Goal: Task Accomplishment & Management: Complete application form

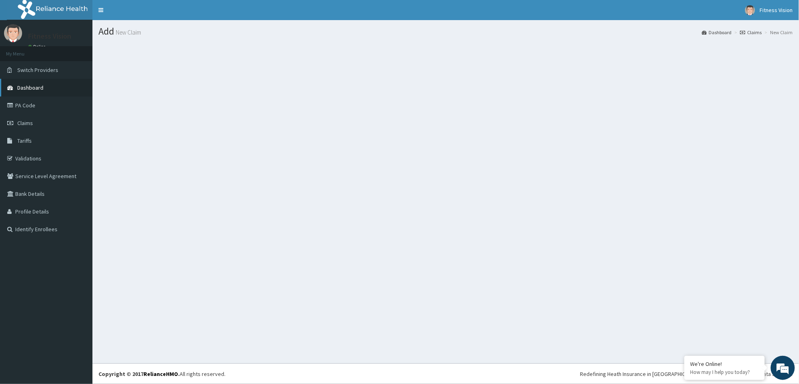
click at [50, 90] on link "Dashboard" at bounding box center [46, 88] width 92 height 18
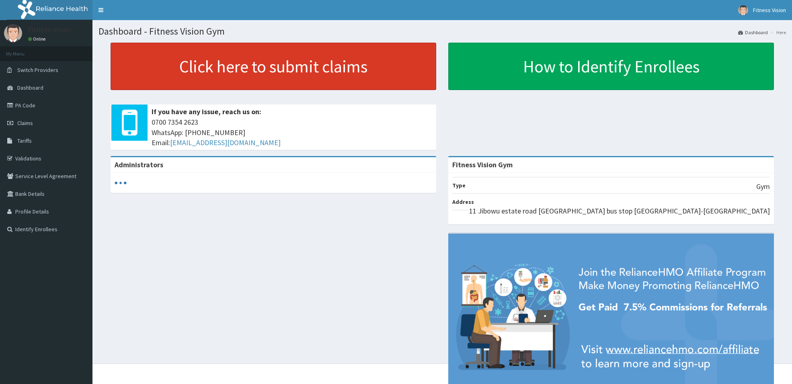
click at [178, 63] on link "Click here to submit claims" at bounding box center [272, 66] width 325 height 47
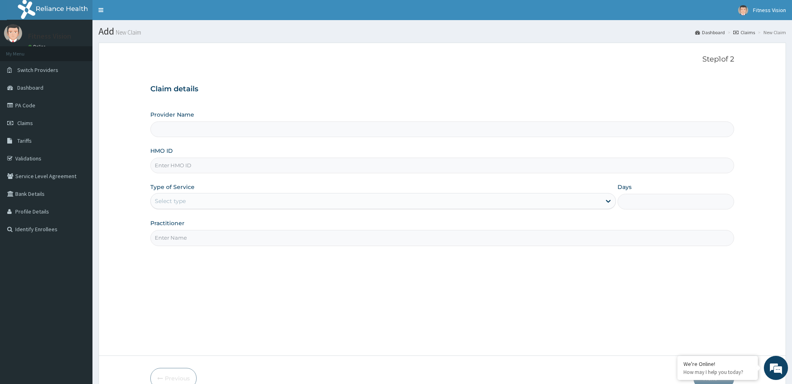
type input "Fitness Vision Gym"
type input "1"
click at [173, 167] on input "HMO ID" at bounding box center [441, 166] width 583 height 16
type input "wak/10018/a"
click at [180, 236] on input "Practitioner" at bounding box center [441, 238] width 583 height 16
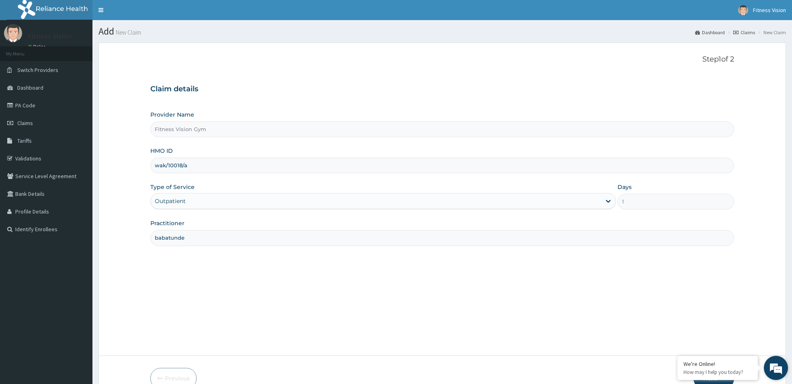
type input "babatunde"
click at [764, 362] on div "We're Online! How may I help you today?" at bounding box center [775, 368] width 24 height 24
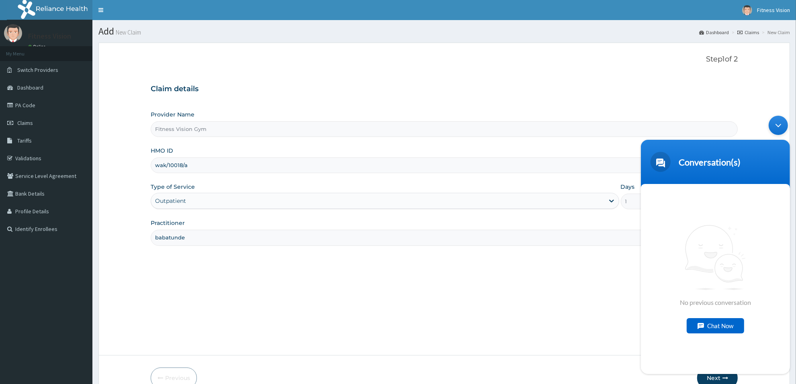
scroll to position [43, 0]
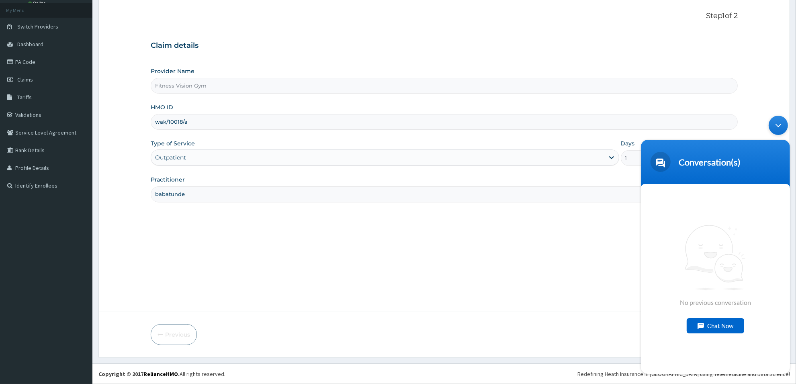
drag, startPoint x: 782, startPoint y: 122, endPoint x: 783, endPoint y: 117, distance: 5.2
click at [783, 122] on div "Minimize live chat window" at bounding box center [777, 124] width 19 height 19
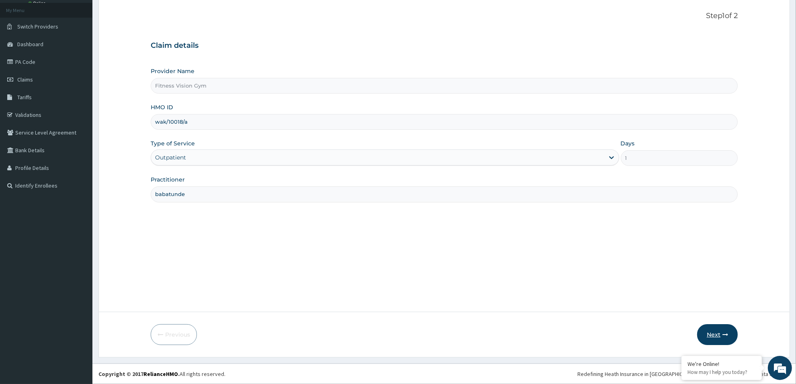
click at [723, 331] on button "Next" at bounding box center [717, 334] width 41 height 21
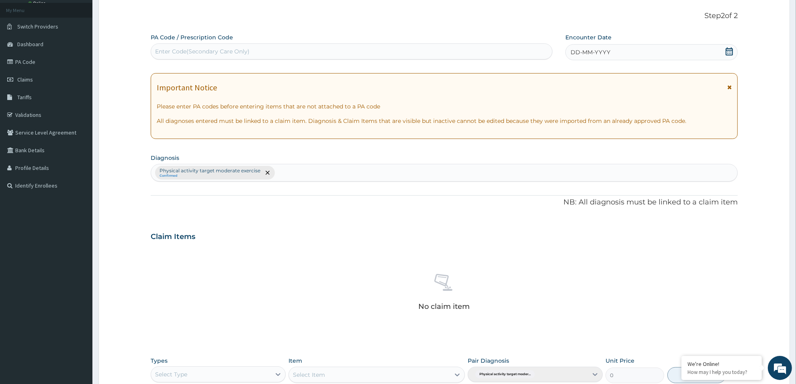
click at [241, 53] on div "Enter Code(Secondary Care Only)" at bounding box center [202, 51] width 94 height 8
click at [180, 50] on div "Enter Code(Secondary Care Only)" at bounding box center [202, 51] width 94 height 8
type input "PA/BC2082"
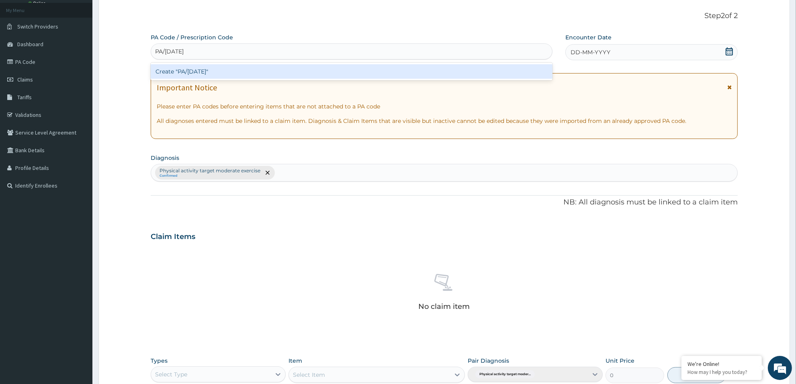
click at [313, 68] on div "Create "PA/BC2082"" at bounding box center [352, 71] width 402 height 14
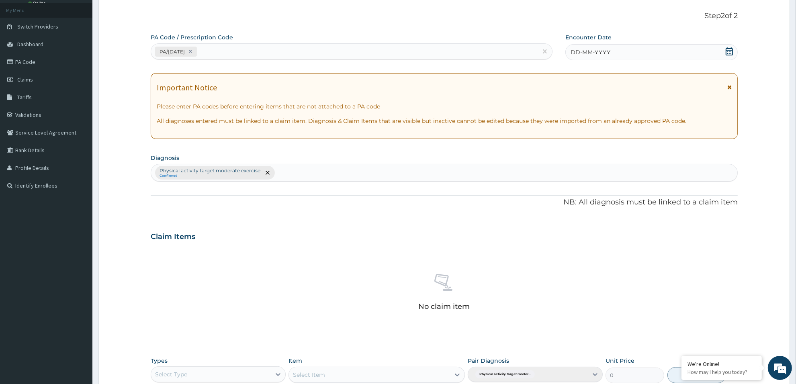
click at [724, 48] on div "DD-MM-YYYY" at bounding box center [651, 52] width 172 height 16
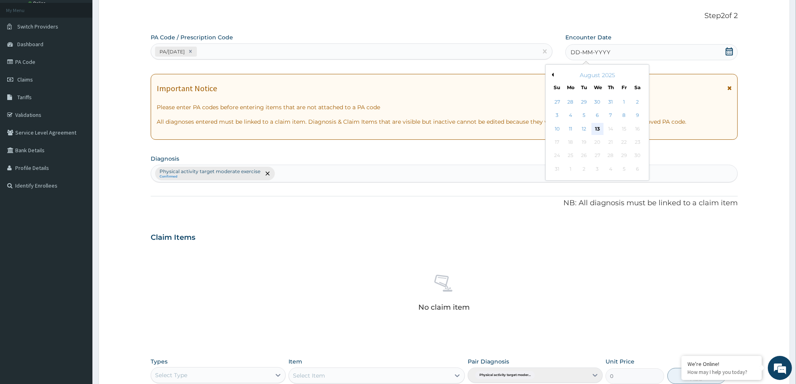
click at [597, 123] on div "13" at bounding box center [597, 129] width 12 height 12
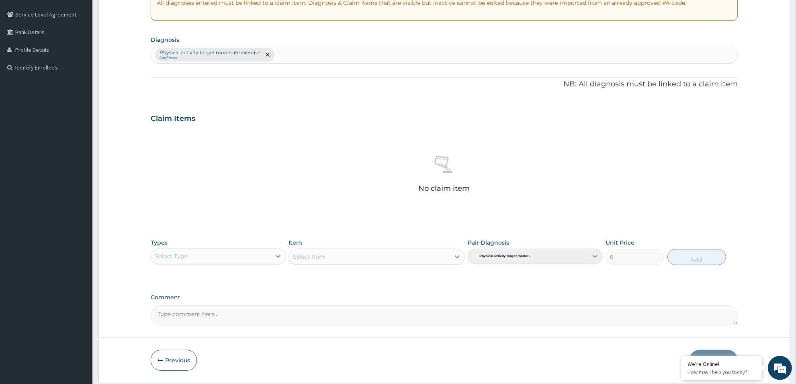
scroll to position [188, 0]
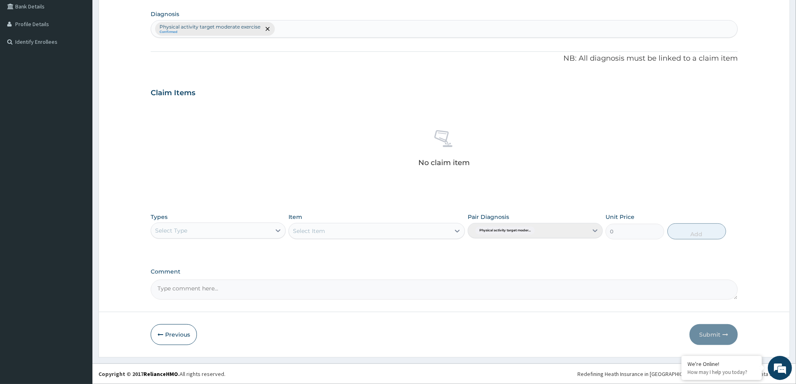
click at [161, 231] on div "Select Type" at bounding box center [171, 231] width 32 height 8
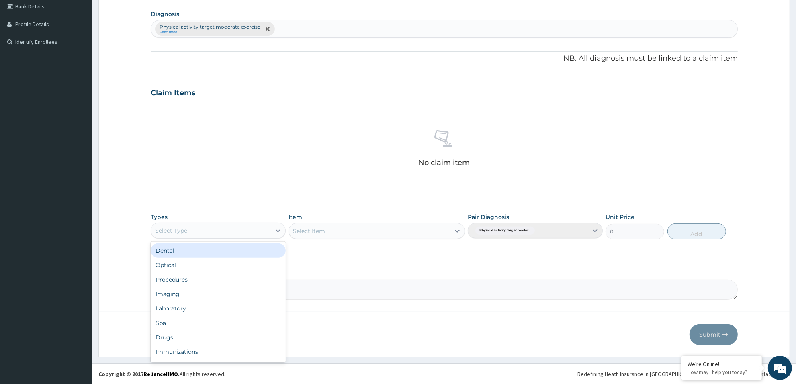
click at [161, 231] on div "Select Type" at bounding box center [171, 231] width 32 height 8
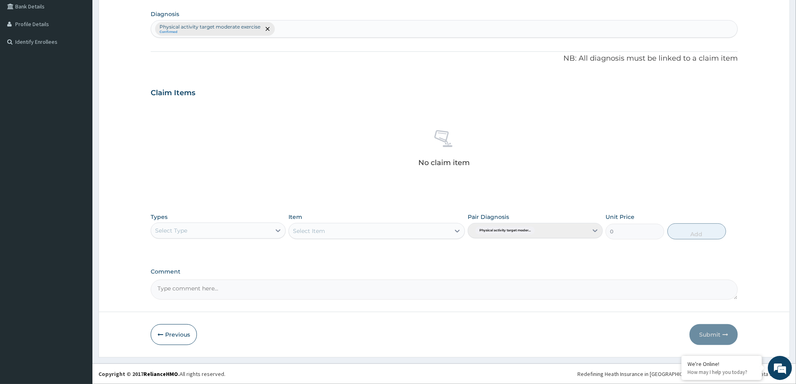
click at [158, 222] on div "Types Select Type" at bounding box center [218, 226] width 135 height 27
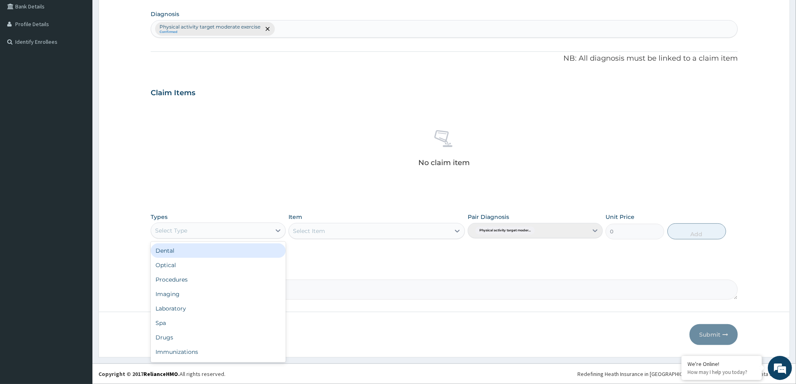
click at [158, 227] on div "Select Type" at bounding box center [171, 231] width 32 height 8
type input "gym"
click at [169, 252] on div "Gym" at bounding box center [218, 250] width 135 height 14
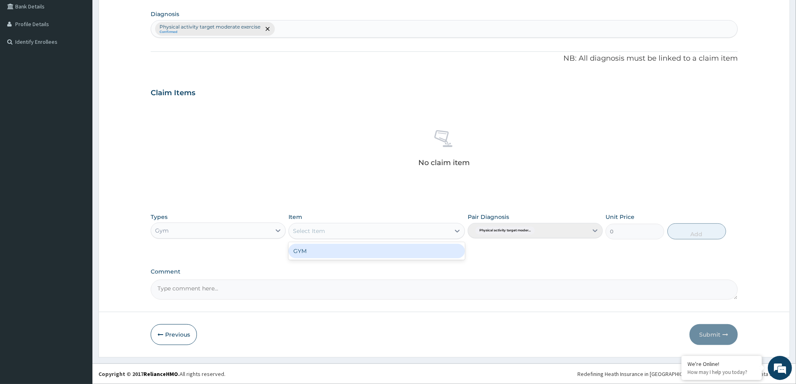
click at [334, 232] on div "Select Item" at bounding box center [369, 231] width 161 height 13
click at [338, 249] on div "GYM" at bounding box center [376, 251] width 176 height 14
click at [338, 249] on div "Types Gym Item option GYM focused, 1 of 1. 1 result available. Use Up and Down …" at bounding box center [444, 232] width 587 height 47
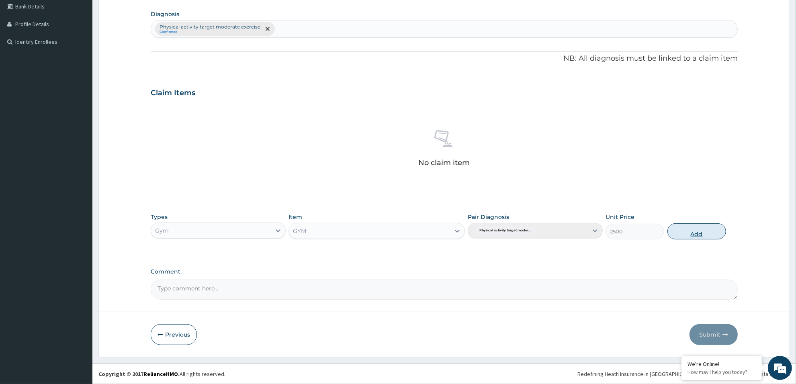
click at [696, 238] on button "Add" at bounding box center [696, 231] width 59 height 16
type input "0"
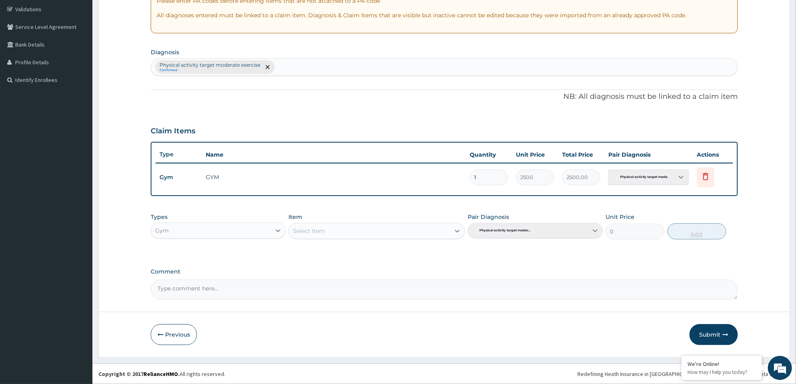
scroll to position [149, 0]
click at [727, 331] on button "Submit" at bounding box center [713, 335] width 48 height 21
